Goal: Register for event/course

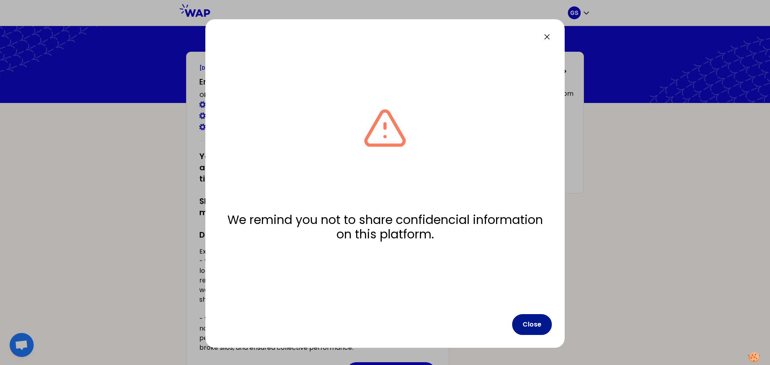
click at [535, 320] on button "Close" at bounding box center [532, 324] width 40 height 21
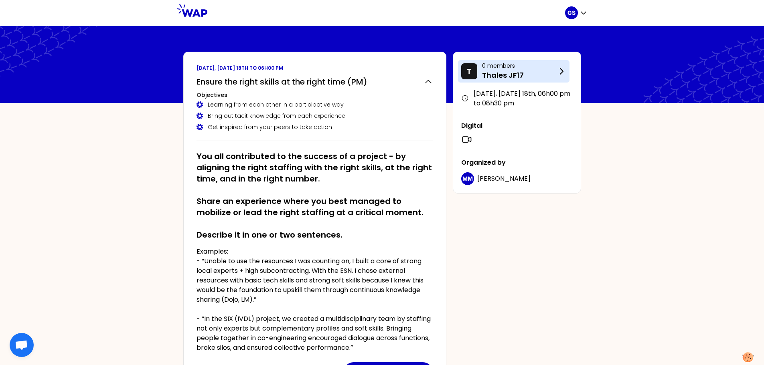
click at [559, 72] on icon at bounding box center [562, 72] width 10 height 10
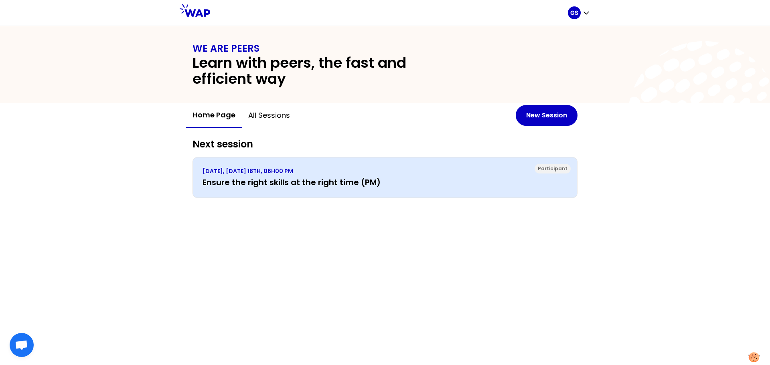
click at [292, 175] on p "[DATE], [DATE] 18TH, 06H00 PM" at bounding box center [385, 171] width 365 height 8
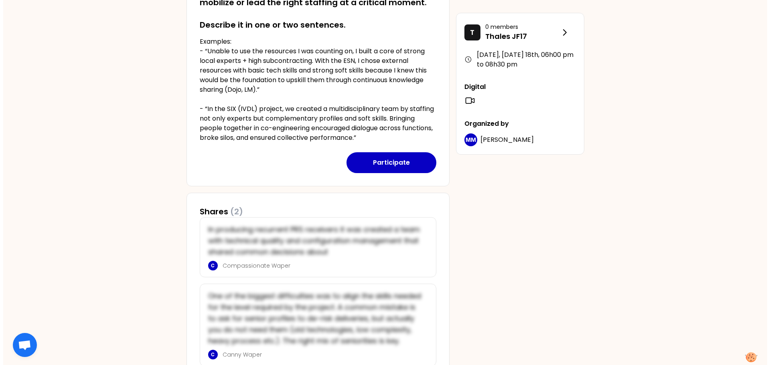
scroll to position [250, 0]
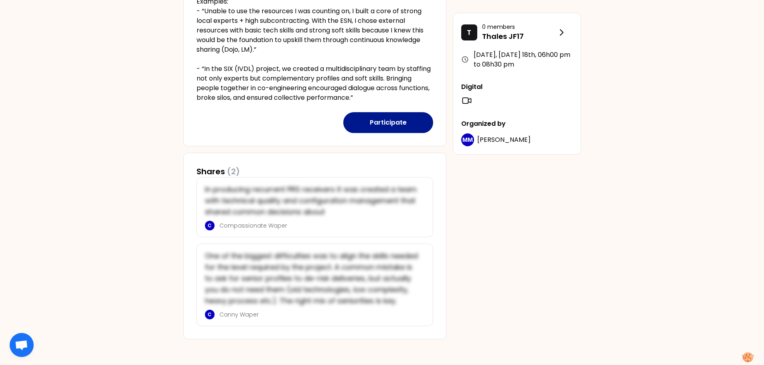
click at [397, 127] on button "Participate" at bounding box center [388, 122] width 90 height 21
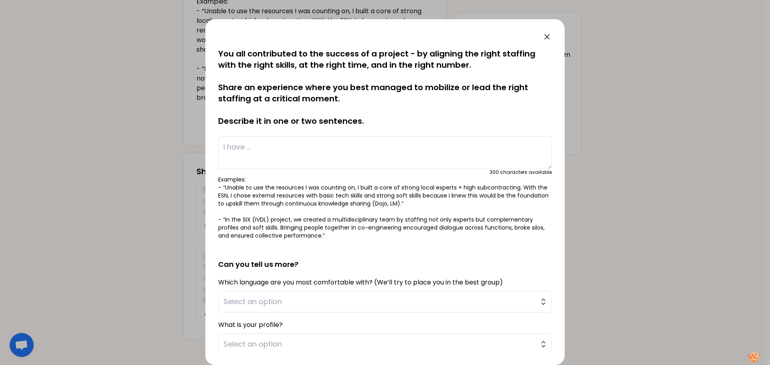
scroll to position [40, 0]
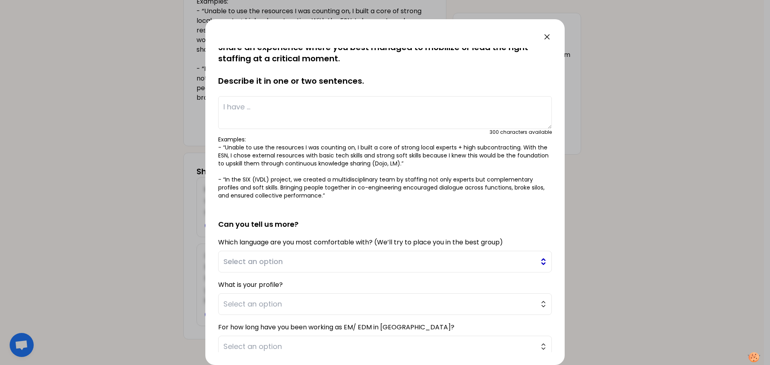
click at [386, 263] on span "Select an option" at bounding box center [379, 261] width 312 height 11
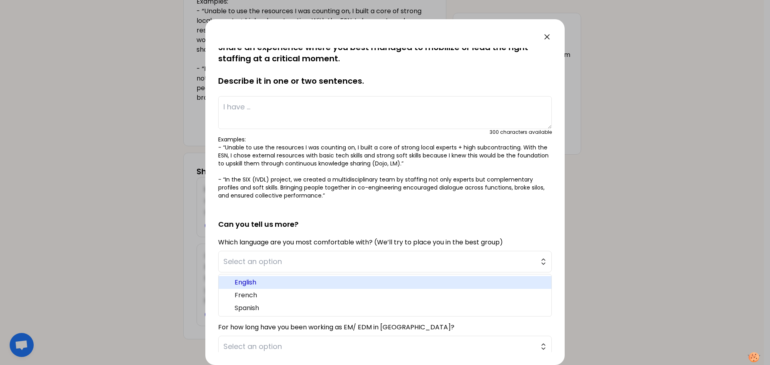
click at [355, 282] on span "English" at bounding box center [390, 283] width 310 height 10
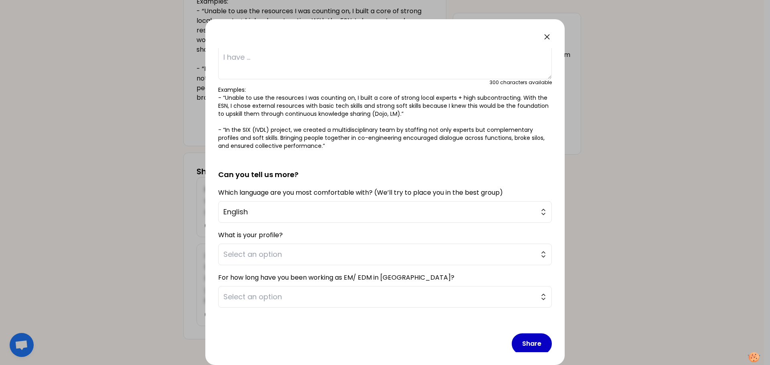
scroll to position [98, 0]
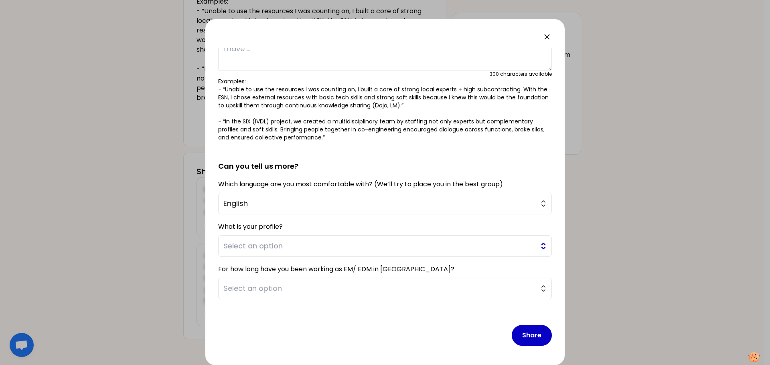
click at [388, 246] on span "Select an option" at bounding box center [379, 246] width 312 height 11
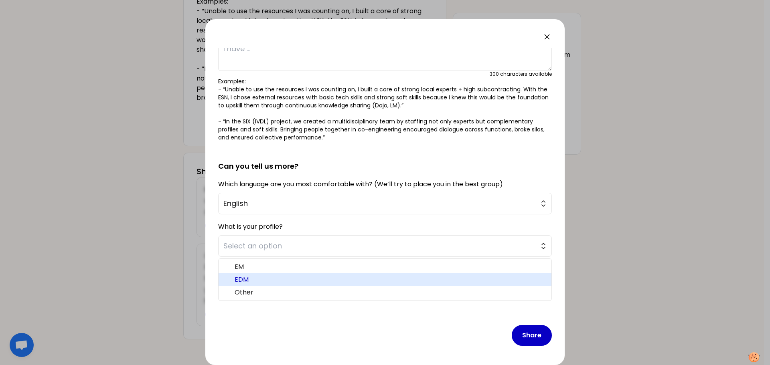
click at [352, 278] on span "EDM" at bounding box center [390, 280] width 310 height 10
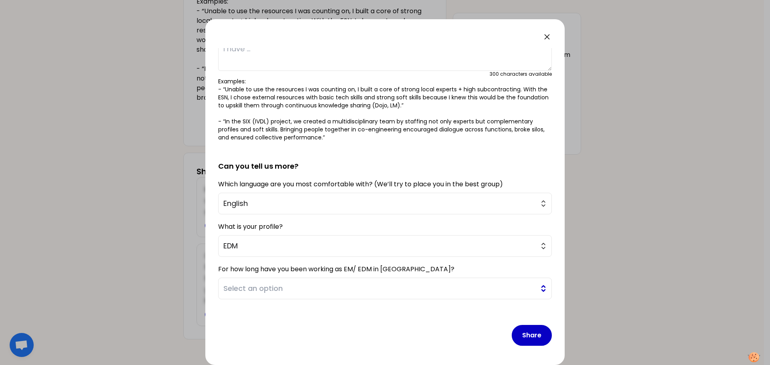
click at [348, 288] on span "Select an option" at bounding box center [379, 288] width 312 height 11
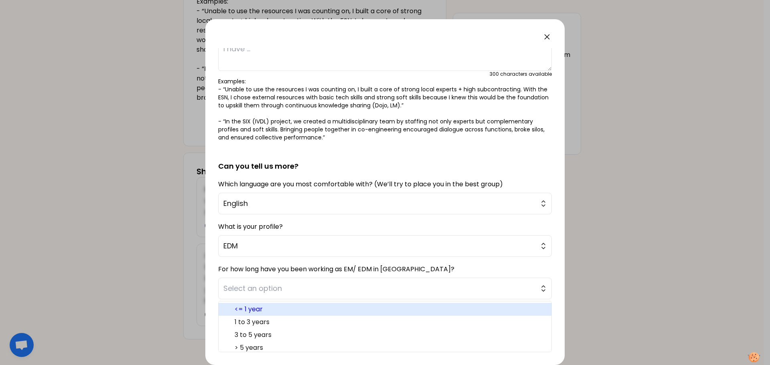
click at [349, 307] on span "<= 1 year" at bounding box center [390, 310] width 310 height 10
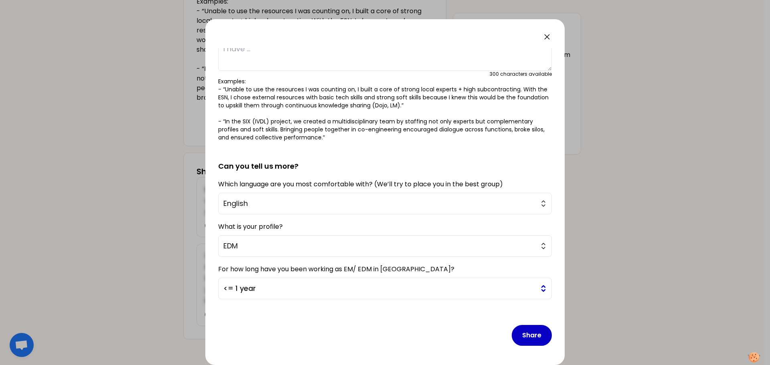
click at [412, 290] on span "<= 1 year" at bounding box center [379, 288] width 312 height 11
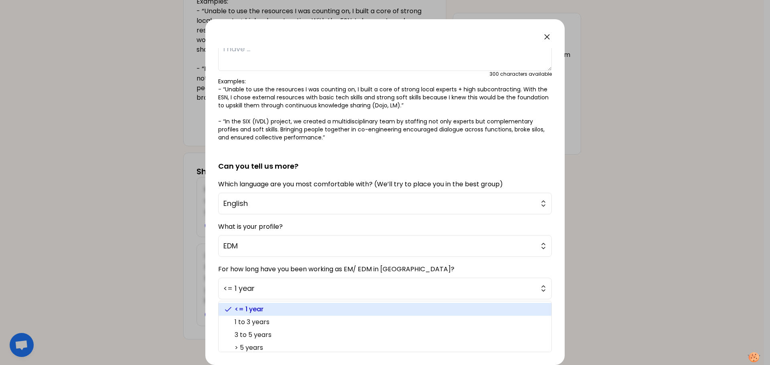
click at [351, 311] on span "<= 1 year" at bounding box center [390, 310] width 310 height 10
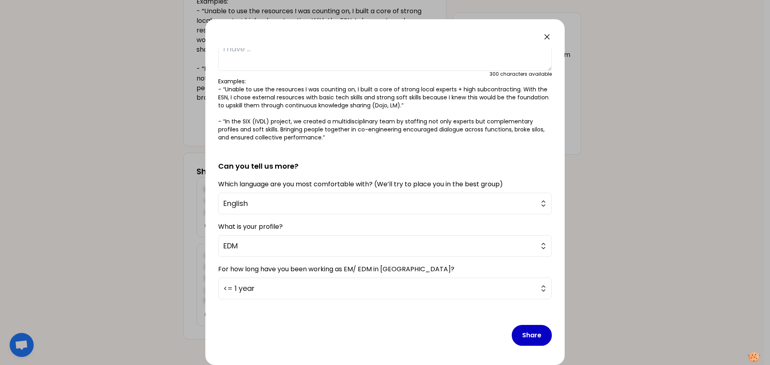
click at [545, 36] on icon at bounding box center [547, 37] width 10 height 10
